Goal: Task Accomplishment & Management: Complete application form

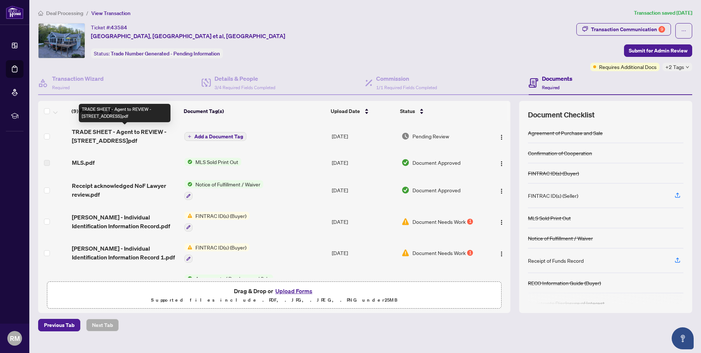
click at [130, 133] on span "TRADE SHEET - Agent to REVIEW - [STREET_ADDRESS]pdf" at bounding box center [125, 136] width 107 height 18
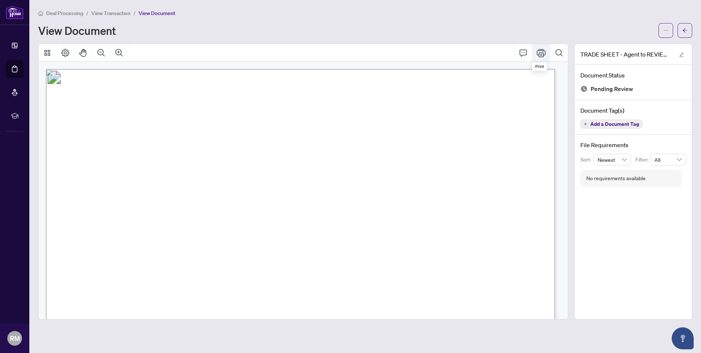
click at [542, 54] on icon "Print" at bounding box center [541, 52] width 9 height 9
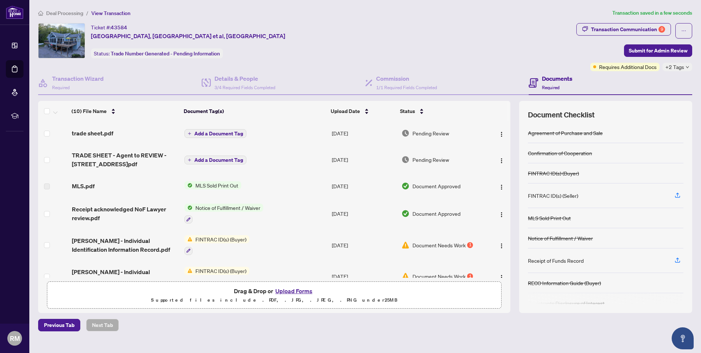
click at [225, 131] on span "Add a Document Tag" at bounding box center [218, 133] width 49 height 5
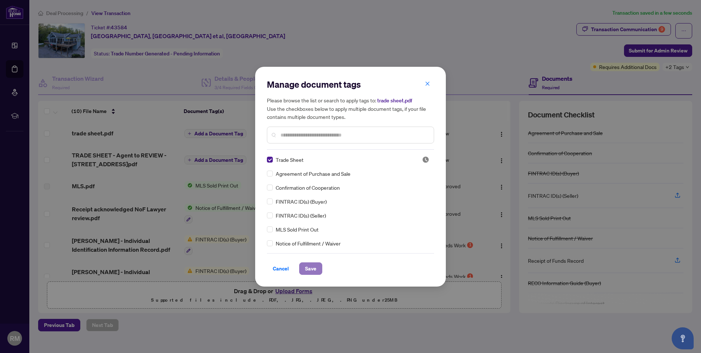
click at [311, 269] on span "Save" at bounding box center [310, 268] width 11 height 12
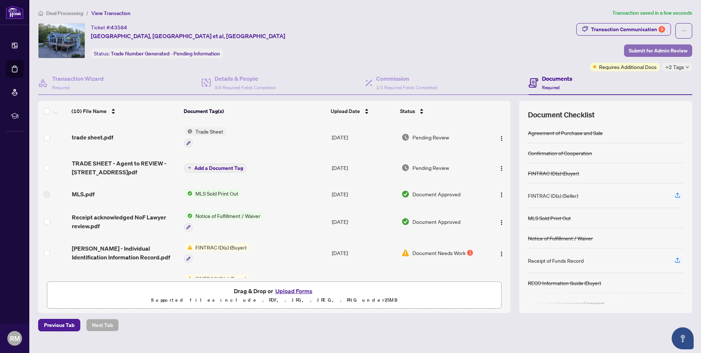
click at [654, 45] on span "Submit for Admin Review" at bounding box center [658, 51] width 59 height 12
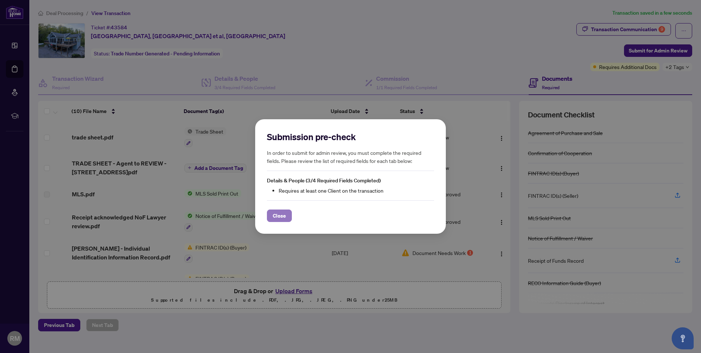
click at [277, 213] on span "Close" at bounding box center [279, 216] width 13 height 12
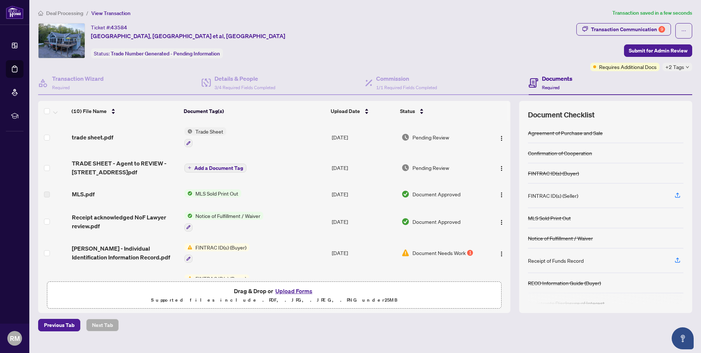
click at [552, 87] on span "Required" at bounding box center [551, 87] width 18 height 5
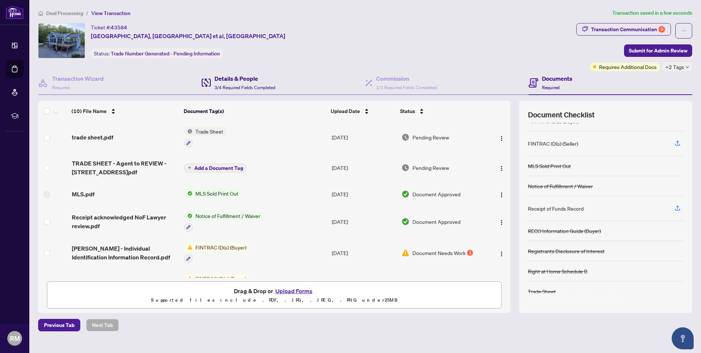
click at [238, 81] on h4 "Details & People" at bounding box center [244, 78] width 61 height 9
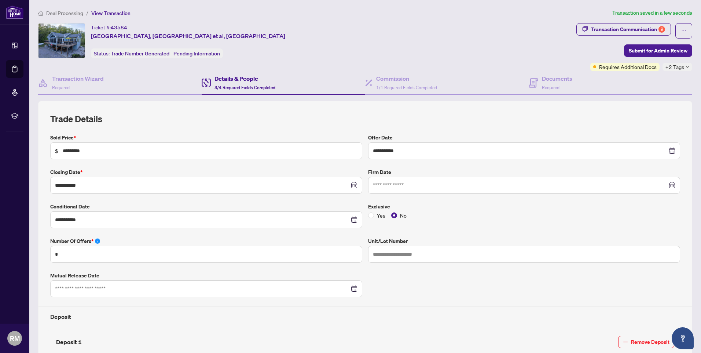
type input "**********"
click at [685, 52] on button "Submit for Admin Review" at bounding box center [658, 50] width 68 height 12
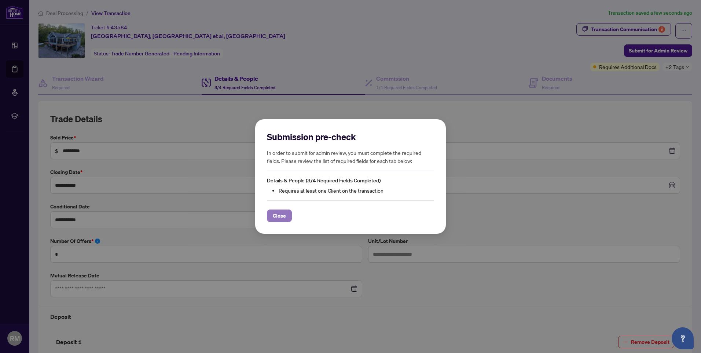
click at [278, 216] on span "Close" at bounding box center [279, 216] width 13 height 12
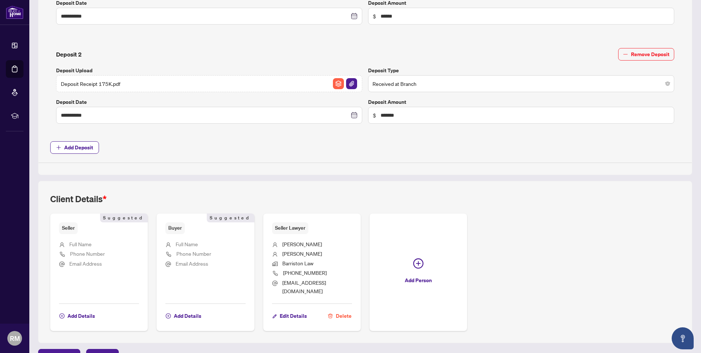
scroll to position [396, 0]
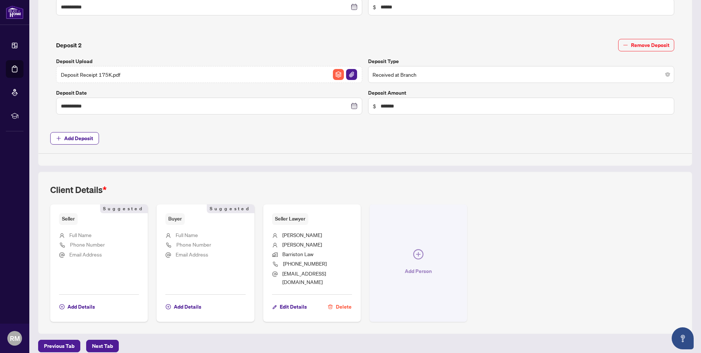
click at [417, 251] on icon "plus-circle" at bounding box center [418, 254] width 10 height 10
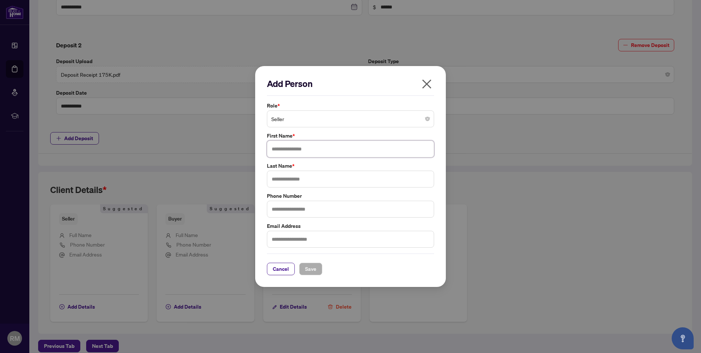
click at [322, 148] on input "text" at bounding box center [350, 148] width 167 height 17
type input "*******"
click at [293, 180] on input "text" at bounding box center [350, 178] width 167 height 17
type input "*******"
click at [288, 235] on input "text" at bounding box center [350, 239] width 167 height 17
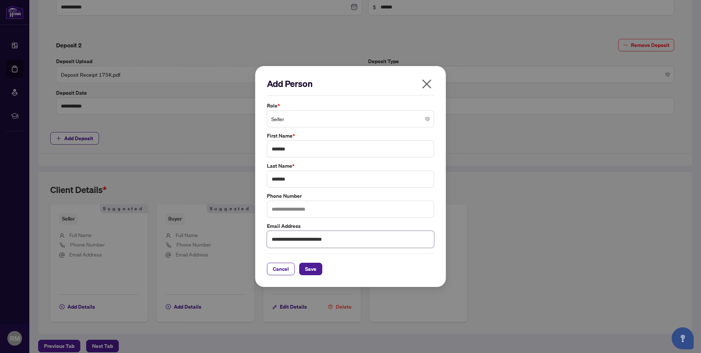
type input "**********"
click at [298, 210] on input "text" at bounding box center [350, 209] width 167 height 17
type input "**********"
click at [370, 267] on div "Cancel Save" at bounding box center [350, 268] width 167 height 12
click at [309, 272] on span "Save" at bounding box center [310, 269] width 11 height 12
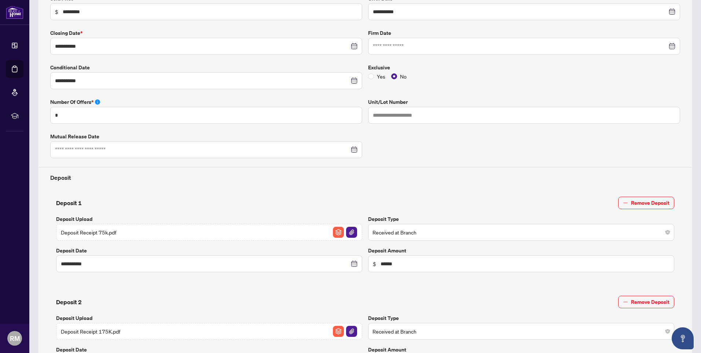
scroll to position [0, 0]
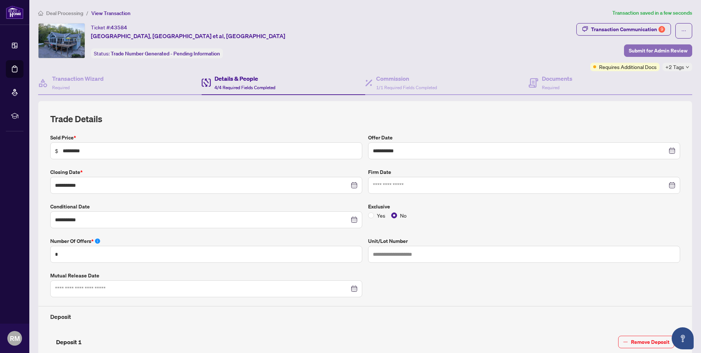
click at [652, 46] on span "Submit for Admin Review" at bounding box center [658, 51] width 59 height 12
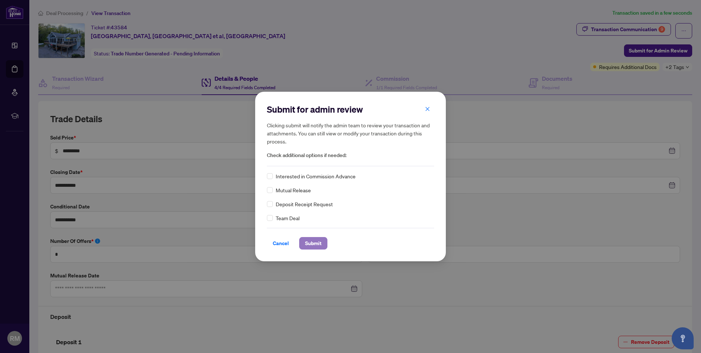
click at [315, 245] on span "Submit" at bounding box center [313, 243] width 16 height 12
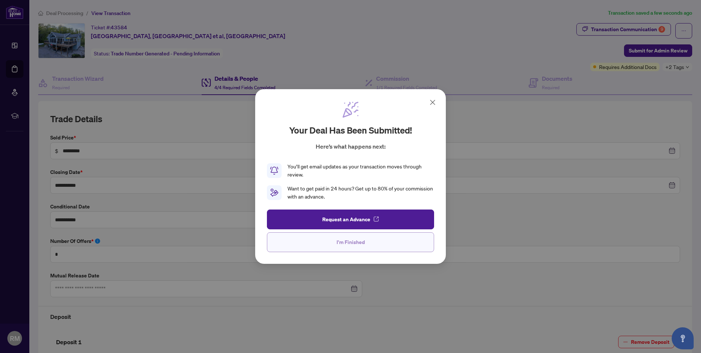
click at [341, 244] on span "I'm Finished" at bounding box center [350, 242] width 28 height 12
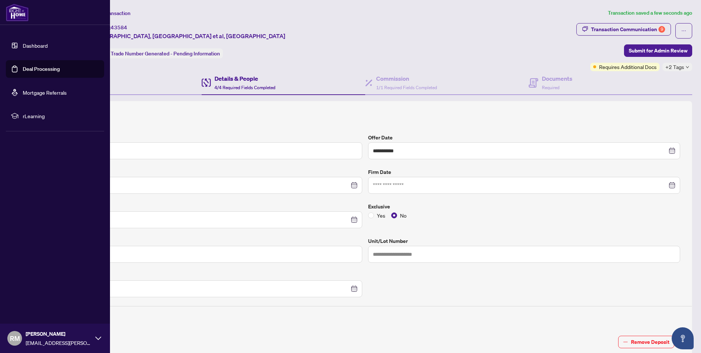
click at [29, 48] on link "Dashboard" at bounding box center [35, 45] width 25 height 7
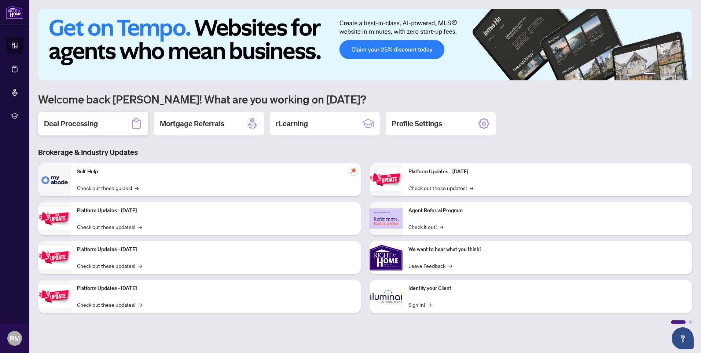
click at [79, 122] on h2 "Deal Processing" at bounding box center [71, 123] width 54 height 10
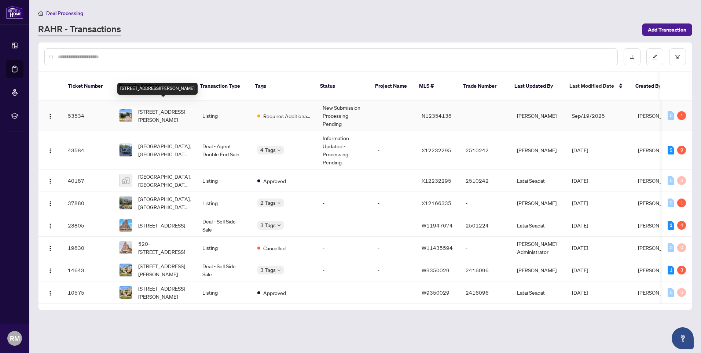
click at [157, 107] on span "[STREET_ADDRESS][PERSON_NAME]" at bounding box center [164, 115] width 52 height 16
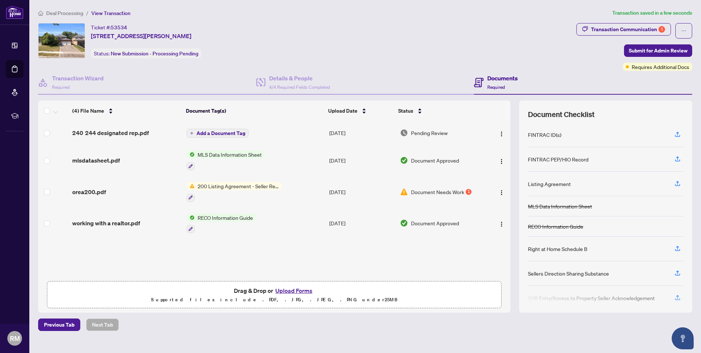
click at [199, 132] on span "Add a Document Tag" at bounding box center [220, 132] width 49 height 5
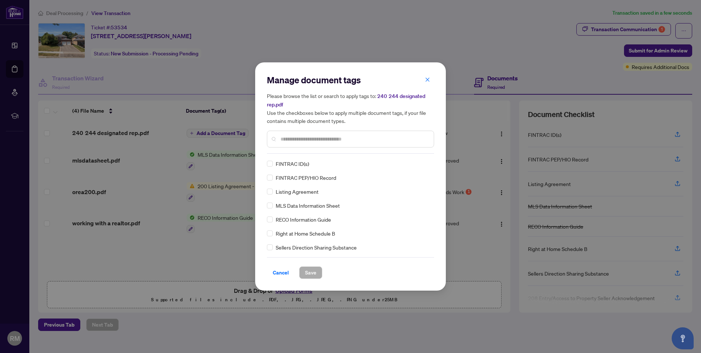
click at [295, 139] on input "text" at bounding box center [353, 139] width 147 height 8
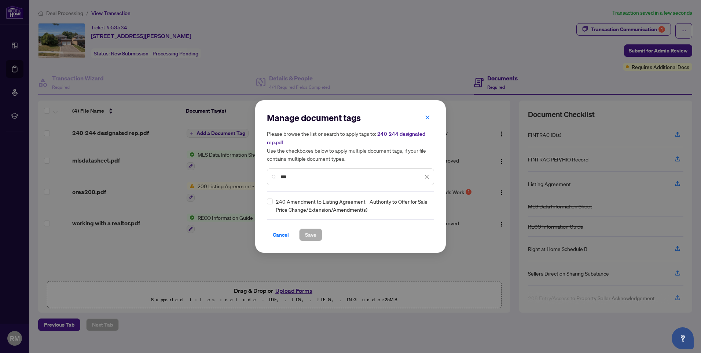
type input "***"
click at [309, 234] on span "Save" at bounding box center [310, 235] width 11 height 12
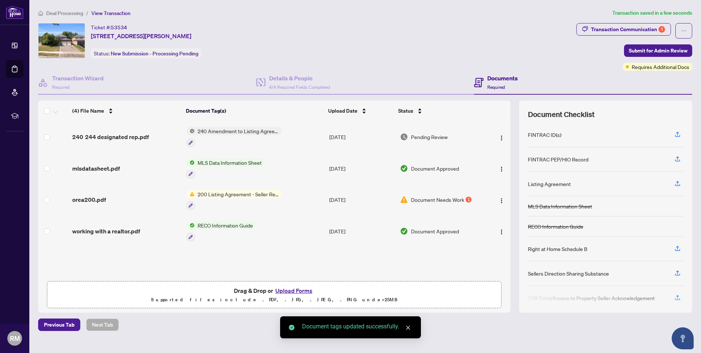
click at [191, 146] on td "240 Amendment to Listing Agreement - Authority to Offer for Sale Price Change/E…" at bounding box center [255, 137] width 143 height 32
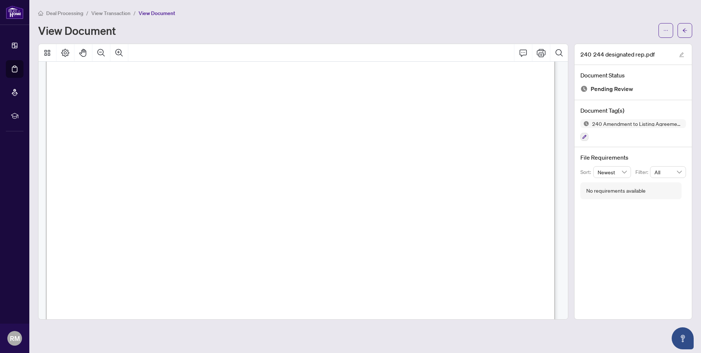
scroll to position [4469, 0]
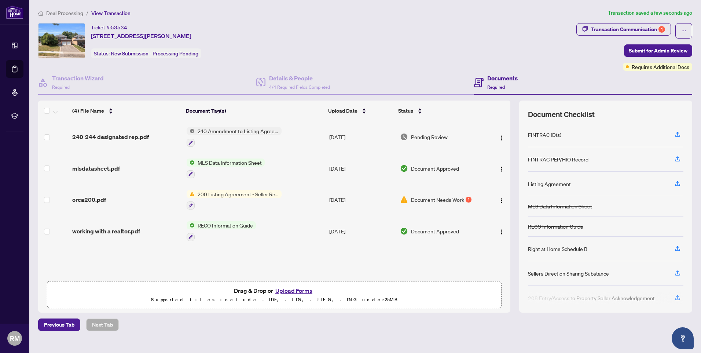
click at [254, 131] on span "240 Amendment to Listing Agreement - Authority to Offer for Sale Price Change/E…" at bounding box center [238, 131] width 87 height 8
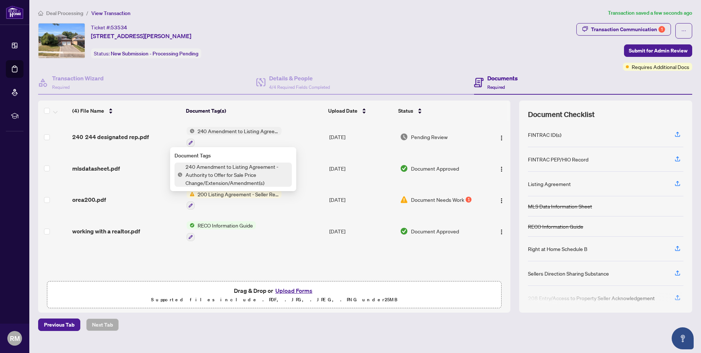
click at [267, 143] on div at bounding box center [234, 142] width 95 height 9
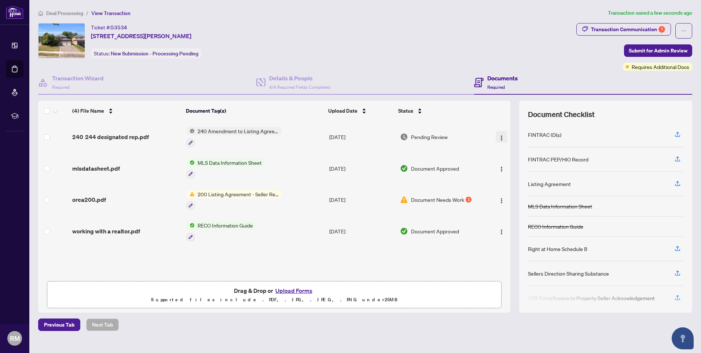
click at [499, 135] on img "button" at bounding box center [502, 138] width 6 height 6
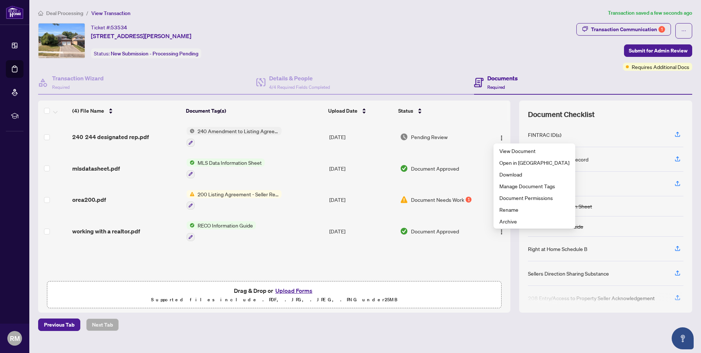
click at [390, 133] on td "[DATE]" at bounding box center [361, 137] width 71 height 32
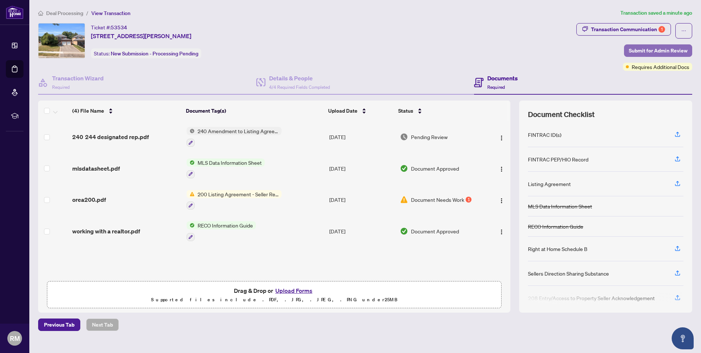
click at [652, 46] on span "Submit for Admin Review" at bounding box center [658, 51] width 59 height 12
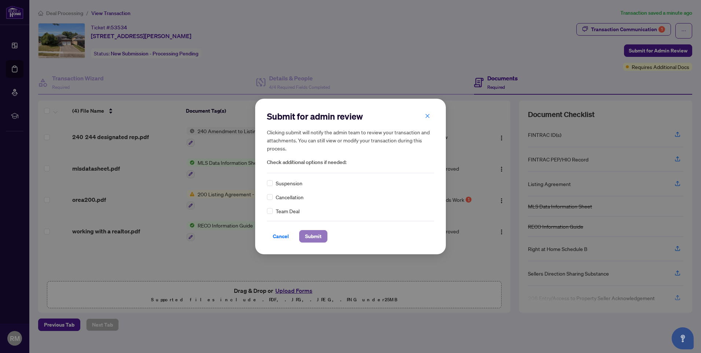
click at [313, 236] on span "Submit" at bounding box center [313, 236] width 16 height 12
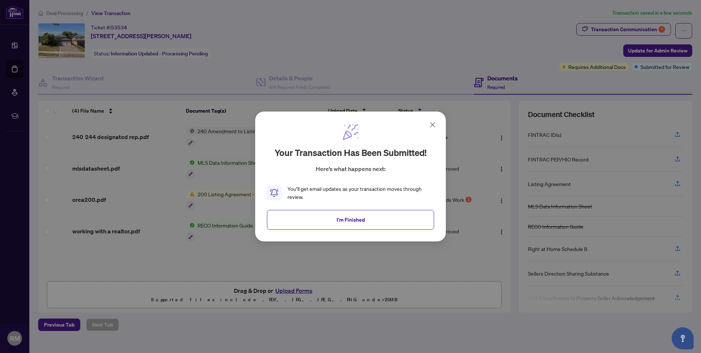
click at [433, 124] on icon at bounding box center [432, 124] width 9 height 9
